Goal: Find specific page/section: Find specific page/section

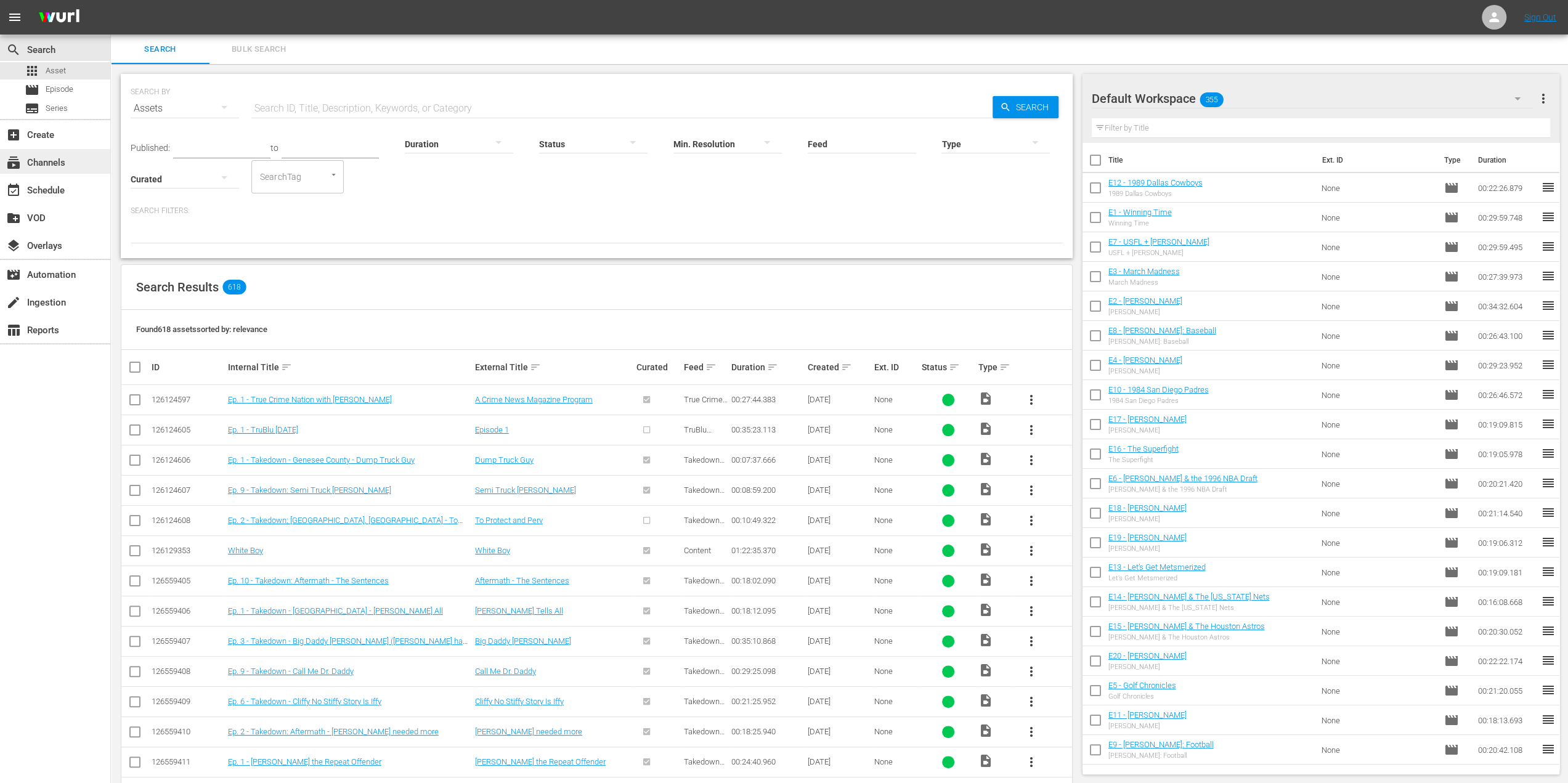
click at [63, 164] on div "subscriptions Channels" at bounding box center [34, 160] width 69 height 11
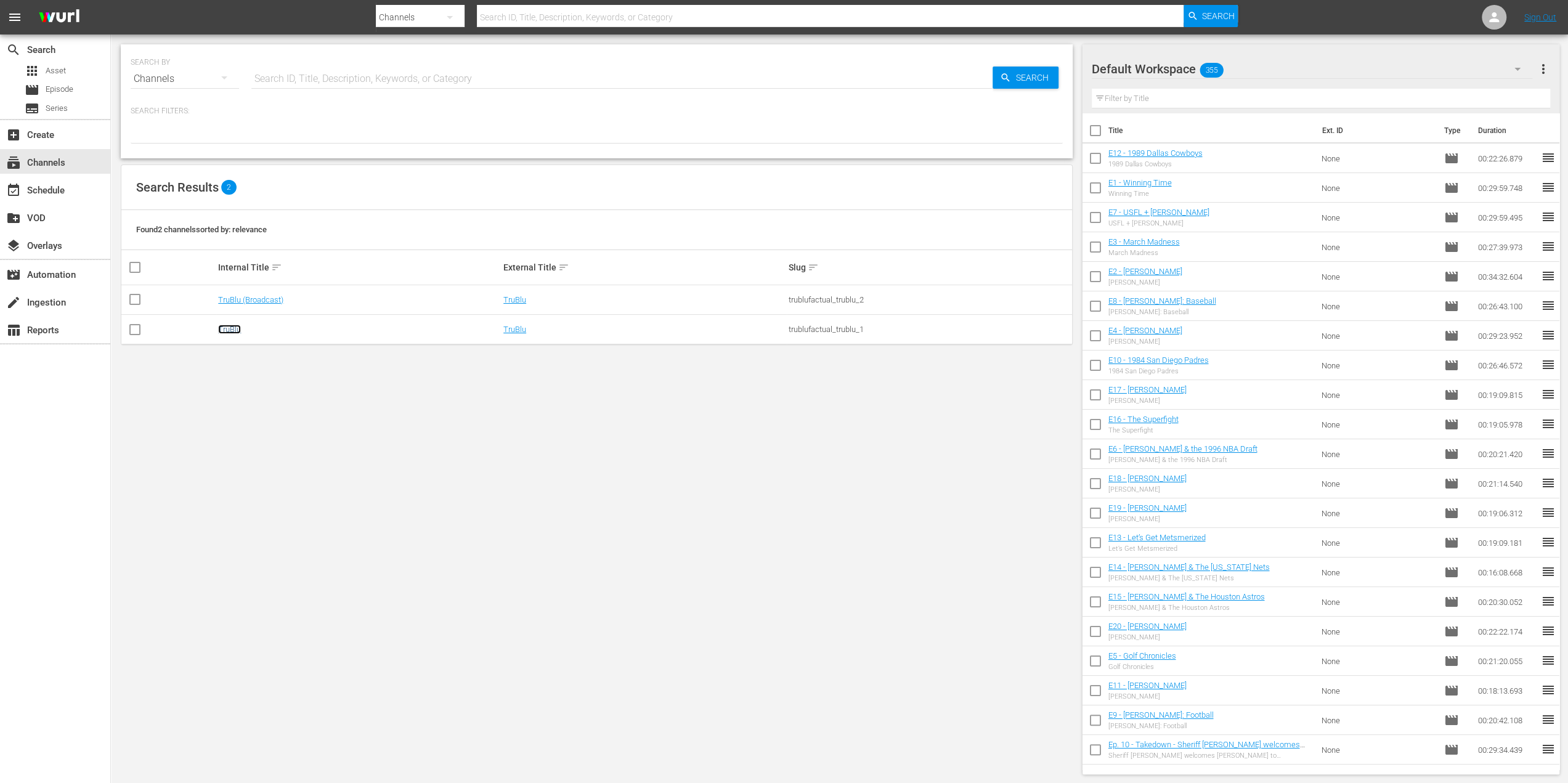
click at [227, 331] on link "TruBlu" at bounding box center [229, 329] width 23 height 9
